Goal: Task Accomplishment & Management: Manage account settings

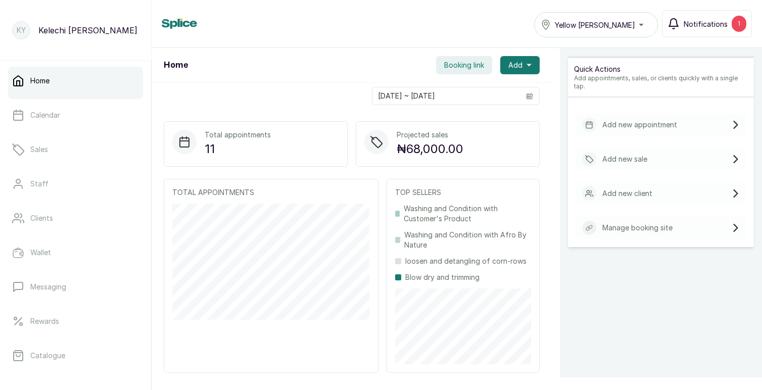
click at [697, 23] on span "Notifications" at bounding box center [706, 24] width 44 height 11
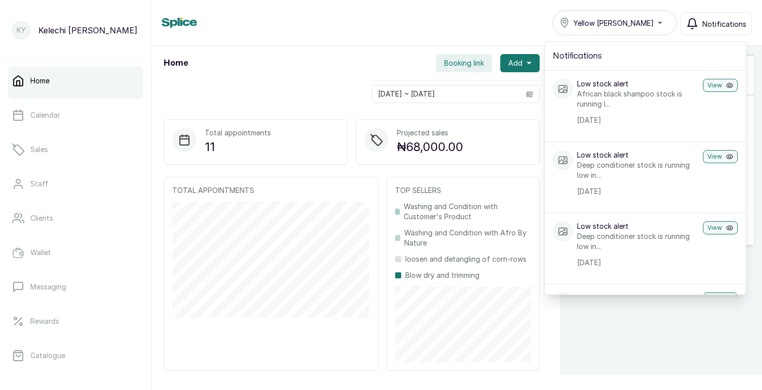
click at [469, 27] on div "Home Yellow Sisi Lekki Notifications Notifications Low stock alert African blac…" at bounding box center [457, 22] width 590 height 25
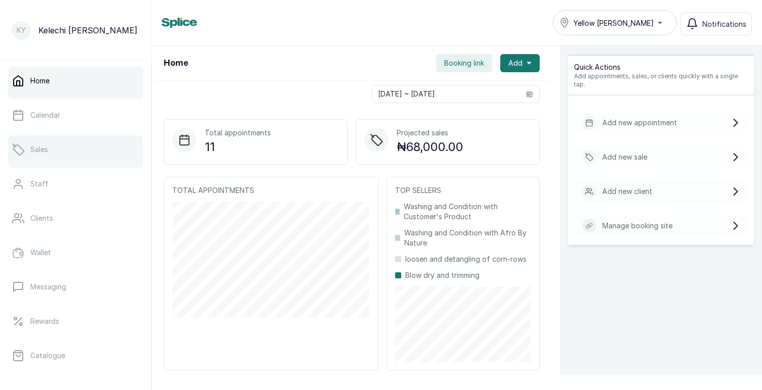
click at [47, 148] on p "Sales" at bounding box center [39, 150] width 18 height 10
